Goal: Task Accomplishment & Management: Use online tool/utility

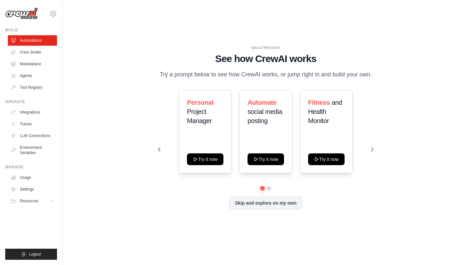
click at [42, 81] on ul "Automations Crew Studio Marketplace Agents Tool Registry" at bounding box center [32, 63] width 49 height 57
click at [36, 80] on link "Agents" at bounding box center [32, 75] width 49 height 10
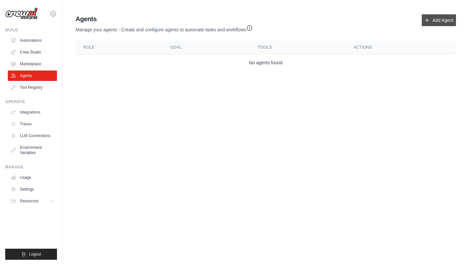
click at [431, 23] on link "Add Agent" at bounding box center [439, 20] width 34 height 12
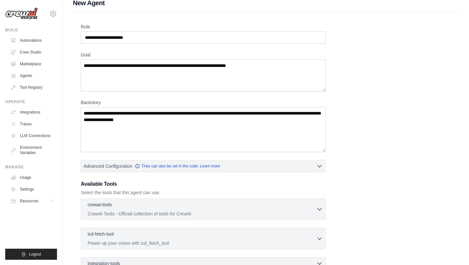
scroll to position [9, 0]
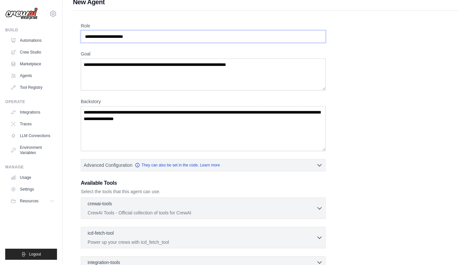
click at [130, 39] on input "Role" at bounding box center [203, 36] width 245 height 12
click at [122, 36] on input "Role" at bounding box center [203, 36] width 245 height 12
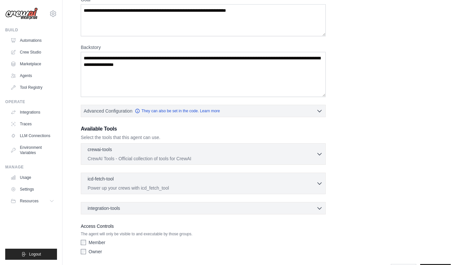
scroll to position [85, 0]
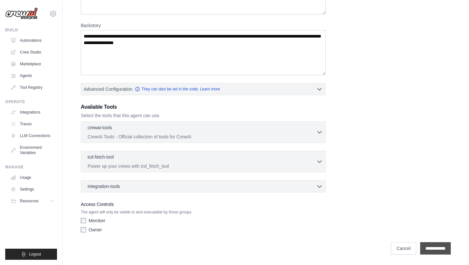
click at [431, 249] on input "**********" at bounding box center [435, 248] width 31 height 12
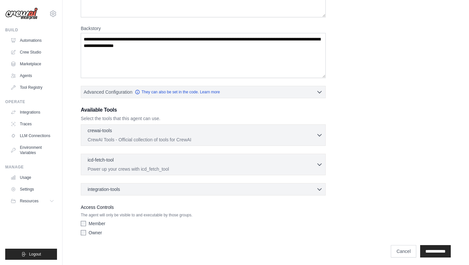
scroll to position [135, 0]
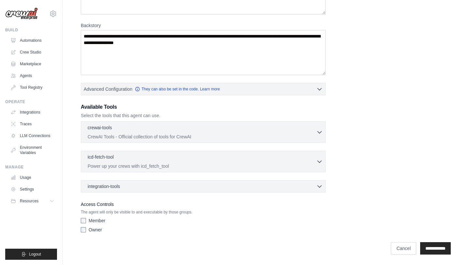
click at [94, 218] on label "Member" at bounding box center [97, 220] width 17 height 7
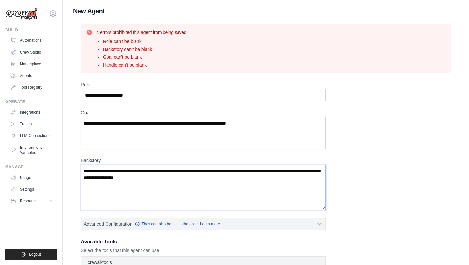
click at [167, 179] on textarea "Backstory" at bounding box center [203, 187] width 245 height 45
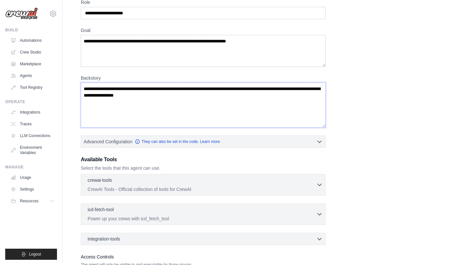
scroll to position [82, 0]
type textarea "*"
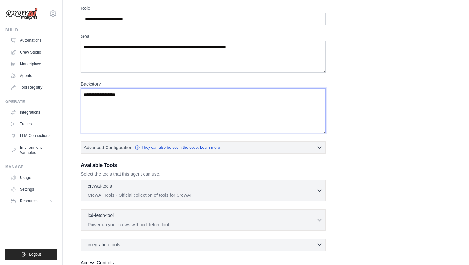
scroll to position [76, 0]
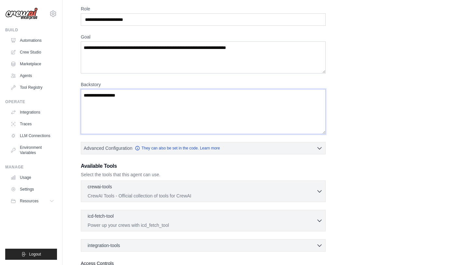
type textarea "**********"
click at [160, 68] on textarea "Goal" at bounding box center [203, 57] width 245 height 32
type textarea "**********"
click at [120, 21] on input "Role" at bounding box center [203, 19] width 245 height 12
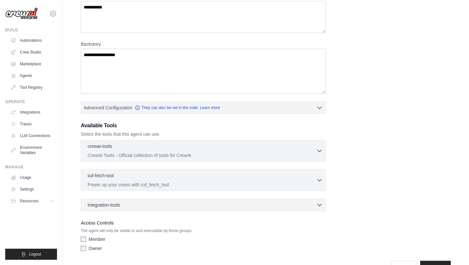
scroll to position [135, 0]
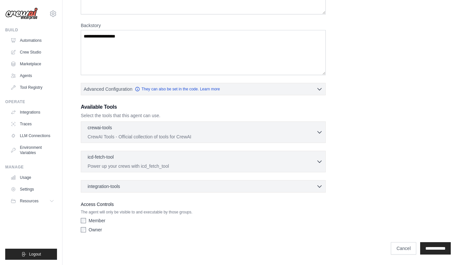
type input "**********"
click at [90, 229] on label "Owner" at bounding box center [95, 229] width 13 height 7
click at [430, 245] on input "**********" at bounding box center [435, 248] width 31 height 12
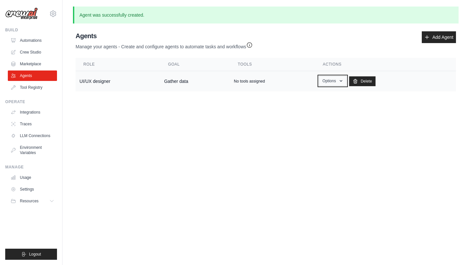
click at [325, 84] on button "Options" at bounding box center [333, 81] width 28 height 10
click at [211, 94] on main "Agent was successfully created. Agent Usage Guide To use an agent in your CrewA…" at bounding box center [266, 54] width 407 height 108
click at [190, 87] on td "Gather data" at bounding box center [195, 81] width 70 height 21
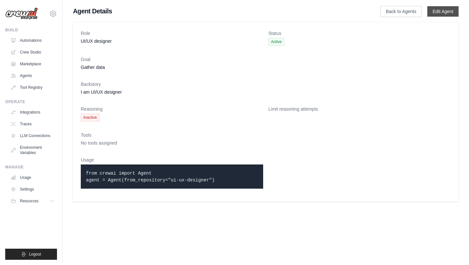
click at [453, 11] on link "Edit Agent" at bounding box center [443, 11] width 31 height 10
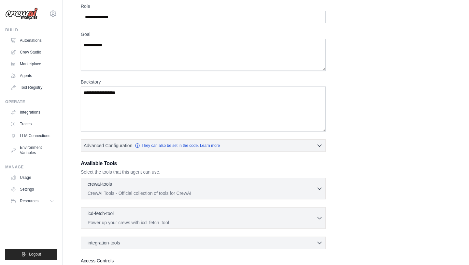
scroll to position [103, 0]
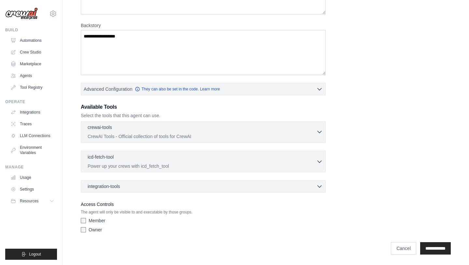
click at [224, 134] on p "CrewAI Tools - Official collection of tools for CrewAI" at bounding box center [202, 136] width 229 height 7
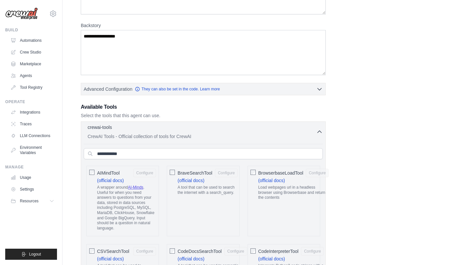
click at [224, 133] on div "crewai-tools 0 selected CrewAI Tools - Official collection of tools for CrewAI" at bounding box center [202, 132] width 229 height 16
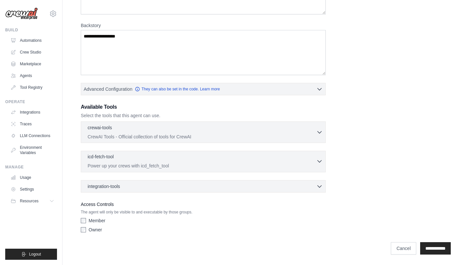
click at [219, 157] on div "icd-fetch-tool 0 selected" at bounding box center [202, 157] width 229 height 8
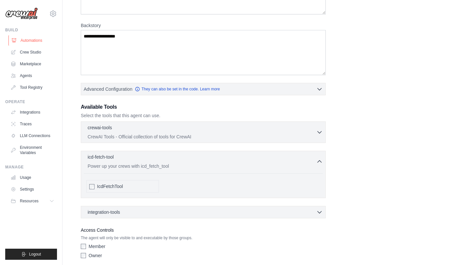
click at [34, 41] on link "Automations" at bounding box center [32, 40] width 49 height 10
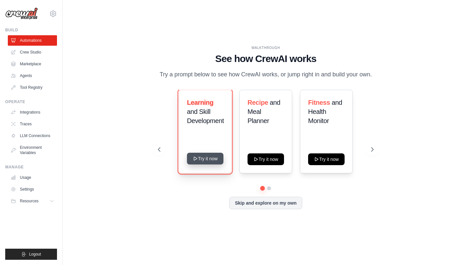
click at [208, 156] on button "Try it now" at bounding box center [205, 158] width 36 height 12
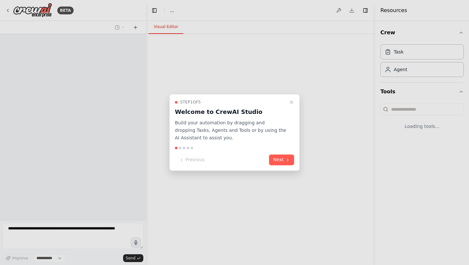
select select "****"
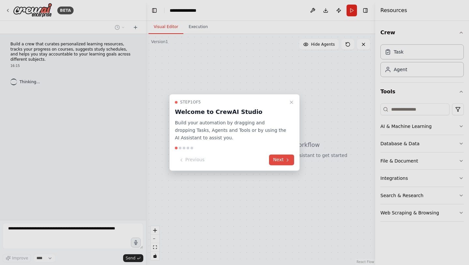
click at [290, 158] on icon at bounding box center [287, 159] width 5 height 5
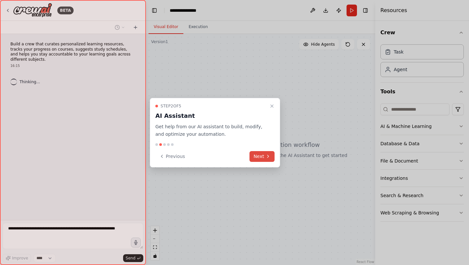
click at [266, 151] on button "Next" at bounding box center [262, 156] width 25 height 11
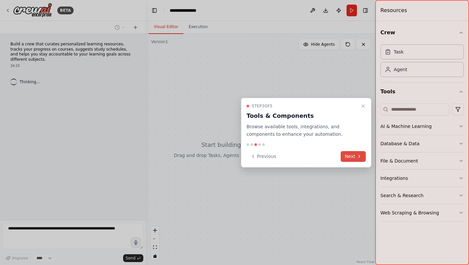
click at [349, 155] on button "Next" at bounding box center [353, 156] width 25 height 11
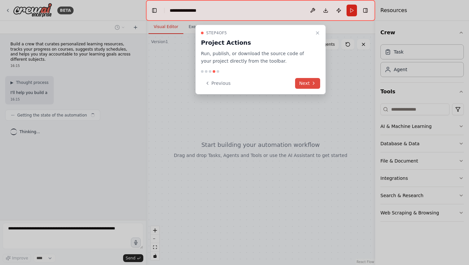
click at [309, 83] on button "Next" at bounding box center [307, 83] width 25 height 11
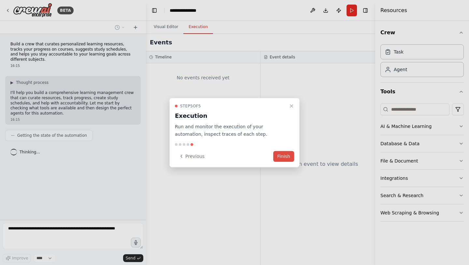
click at [288, 155] on button "Finish" at bounding box center [283, 156] width 21 height 11
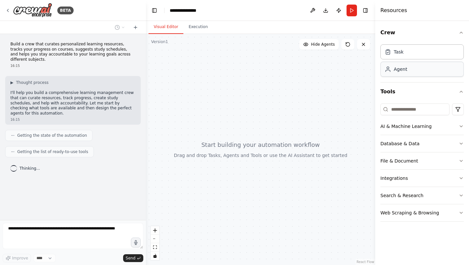
click at [427, 73] on div "Agent" at bounding box center [422, 69] width 83 height 15
click at [414, 73] on div "Agent" at bounding box center [422, 69] width 83 height 15
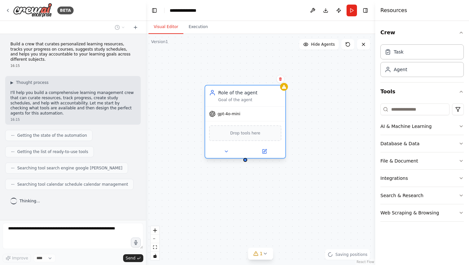
drag, startPoint x: 299, startPoint y: 139, endPoint x: 269, endPoint y: 115, distance: 38.9
click at [269, 115] on div "gpt-4o-mini" at bounding box center [245, 114] width 80 height 14
click at [236, 116] on div "gpt-4o-mini" at bounding box center [224, 113] width 31 height 7
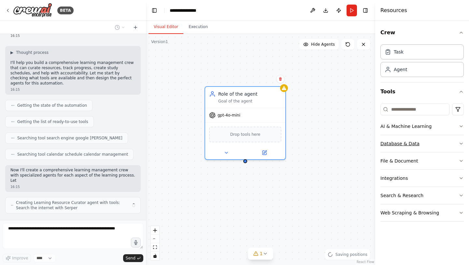
scroll to position [35, 0]
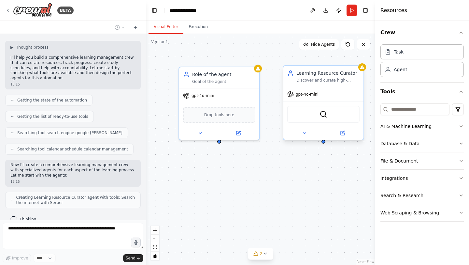
click at [324, 89] on div "gpt-4o-mini" at bounding box center [323, 94] width 80 height 14
click at [356, 57] on button at bounding box center [359, 59] width 8 height 8
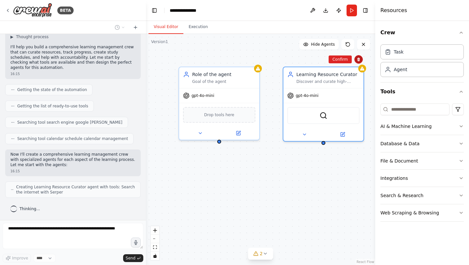
click at [355, 58] on button at bounding box center [359, 59] width 8 height 8
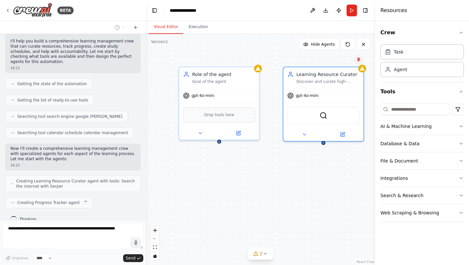
click at [357, 59] on icon at bounding box center [359, 59] width 4 height 4
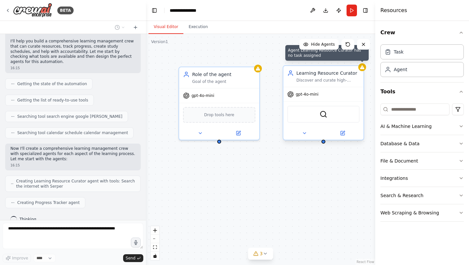
click at [363, 69] on icon at bounding box center [362, 67] width 5 height 5
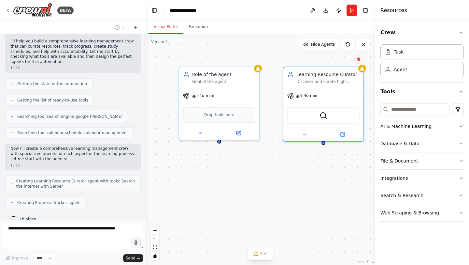
click at [361, 62] on button at bounding box center [359, 59] width 8 height 8
click at [335, 60] on button "Confirm" at bounding box center [340, 59] width 23 height 8
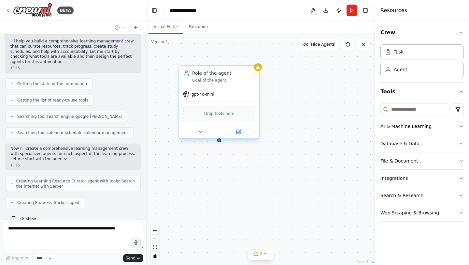
click at [240, 98] on div "gpt-4o-mini" at bounding box center [219, 94] width 80 height 14
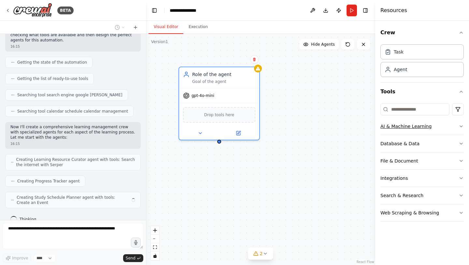
click at [432, 128] on button "AI & Machine Learning" at bounding box center [422, 126] width 83 height 17
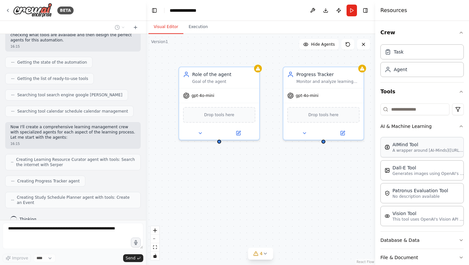
click at [426, 144] on div "AIMind Tool" at bounding box center [429, 144] width 72 height 7
click at [425, 174] on p "Generates images using OpenAI's Dall-E model." at bounding box center [429, 172] width 72 height 5
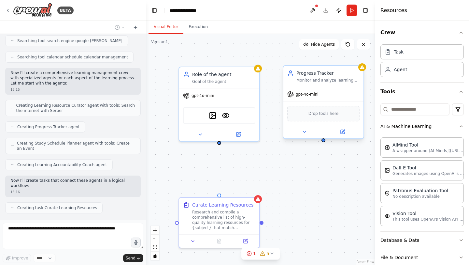
scroll to position [132, 0]
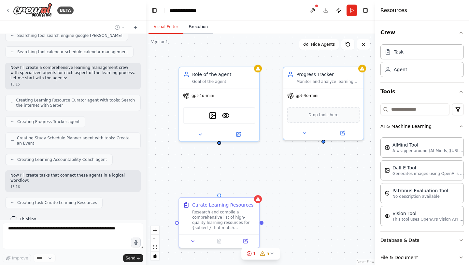
click at [200, 24] on button "Execution" at bounding box center [198, 27] width 30 height 14
click at [168, 30] on button "Visual Editor" at bounding box center [166, 27] width 35 height 14
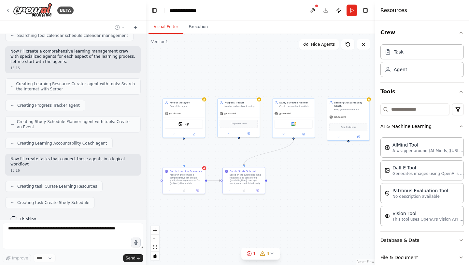
drag, startPoint x: 330, startPoint y: 160, endPoint x: 268, endPoint y: 139, distance: 65.4
click at [268, 139] on div ".deletable-edge-delete-btn { width: 20px; height: 20px; border: 0px solid #ffff…" at bounding box center [260, 149] width 229 height 231
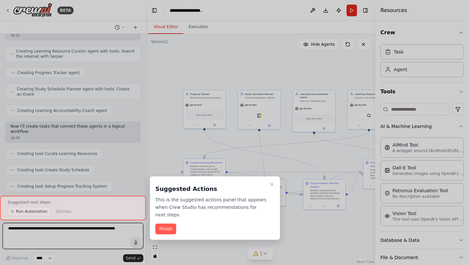
scroll to position [777, 0]
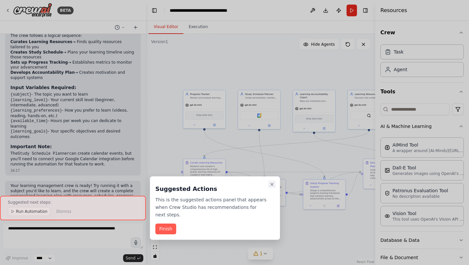
click at [272, 183] on icon "Close walkthrough" at bounding box center [271, 183] width 5 height 5
